Goal: Information Seeking & Learning: Learn about a topic

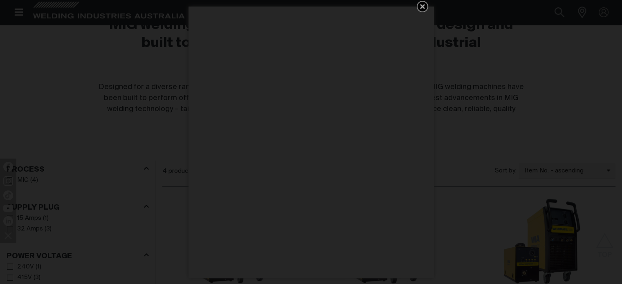
scroll to position [286, 0]
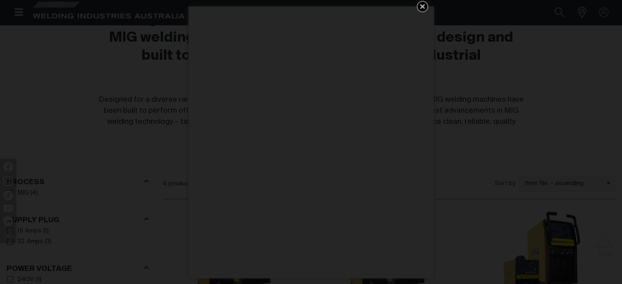
click at [418, 6] on icon "Get 5 WIA Welding Guides Free!" at bounding box center [423, 7] width 10 height 10
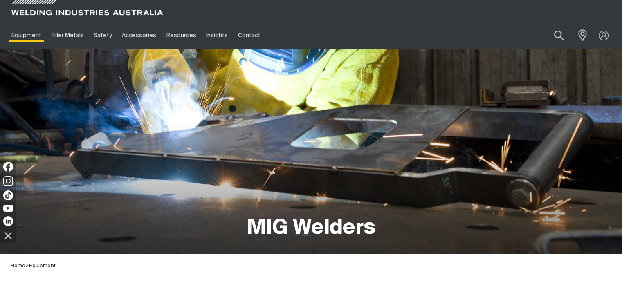
scroll to position [0, 0]
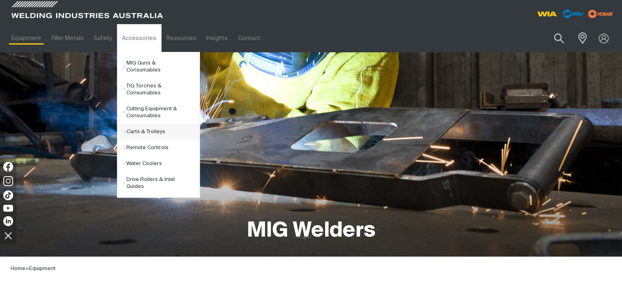
click at [149, 124] on link "Carts & Trolleys" at bounding box center [162, 132] width 76 height 16
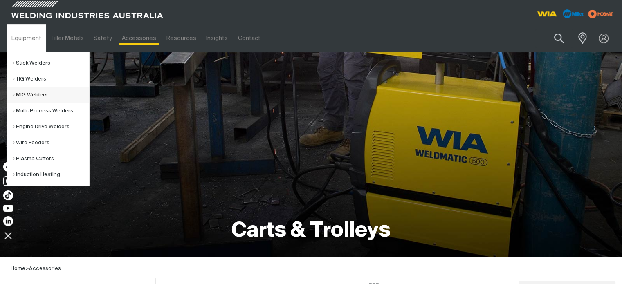
click at [38, 92] on link "MIG Welders" at bounding box center [51, 95] width 76 height 16
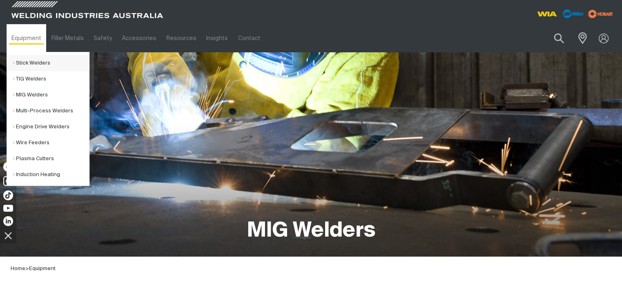
click at [39, 67] on link "Stick Welders" at bounding box center [51, 63] width 76 height 16
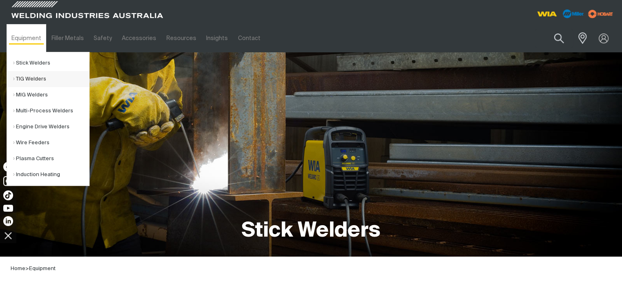
click at [33, 78] on link "TIG Welders" at bounding box center [51, 79] width 76 height 16
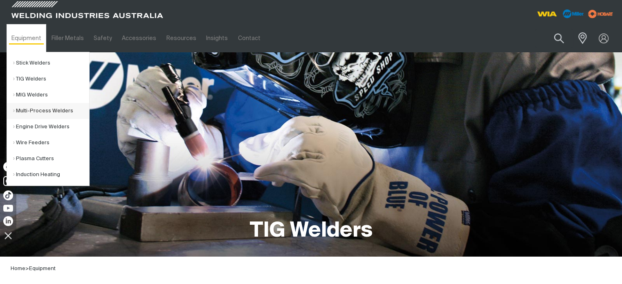
click at [45, 114] on link "Multi-Process Welders" at bounding box center [51, 111] width 76 height 16
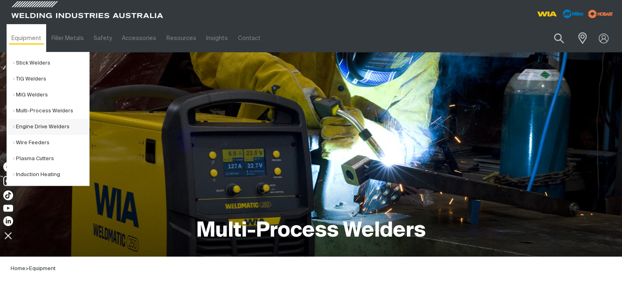
click at [43, 123] on link "Engine Drive Welders" at bounding box center [51, 127] width 76 height 16
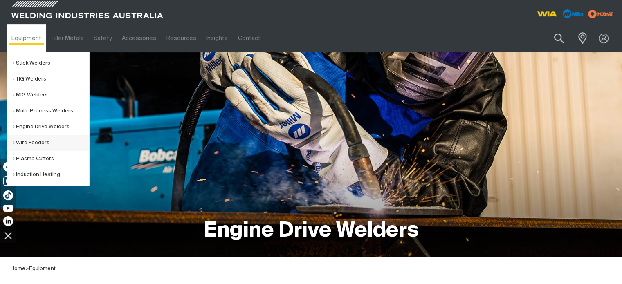
click at [46, 144] on link "Wire Feeders" at bounding box center [51, 143] width 76 height 16
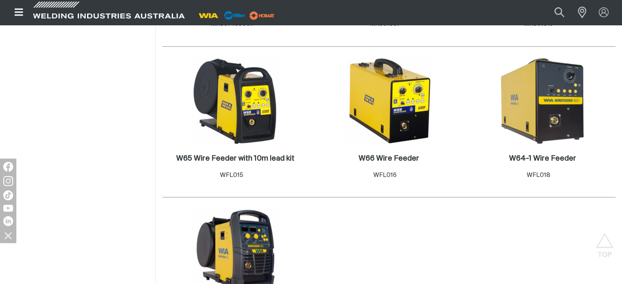
scroll to position [757, 0]
